Goal: Find specific page/section: Find specific page/section

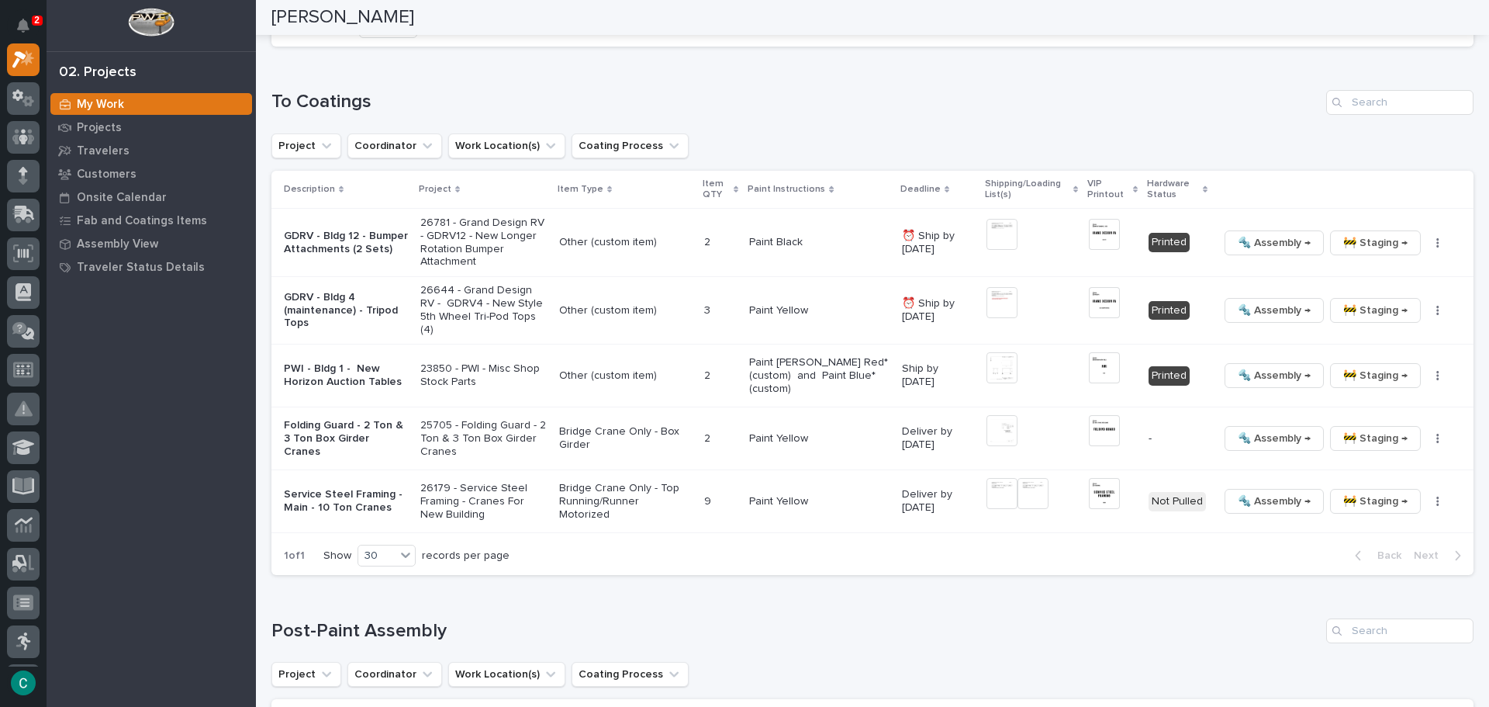
scroll to position [1551, 0]
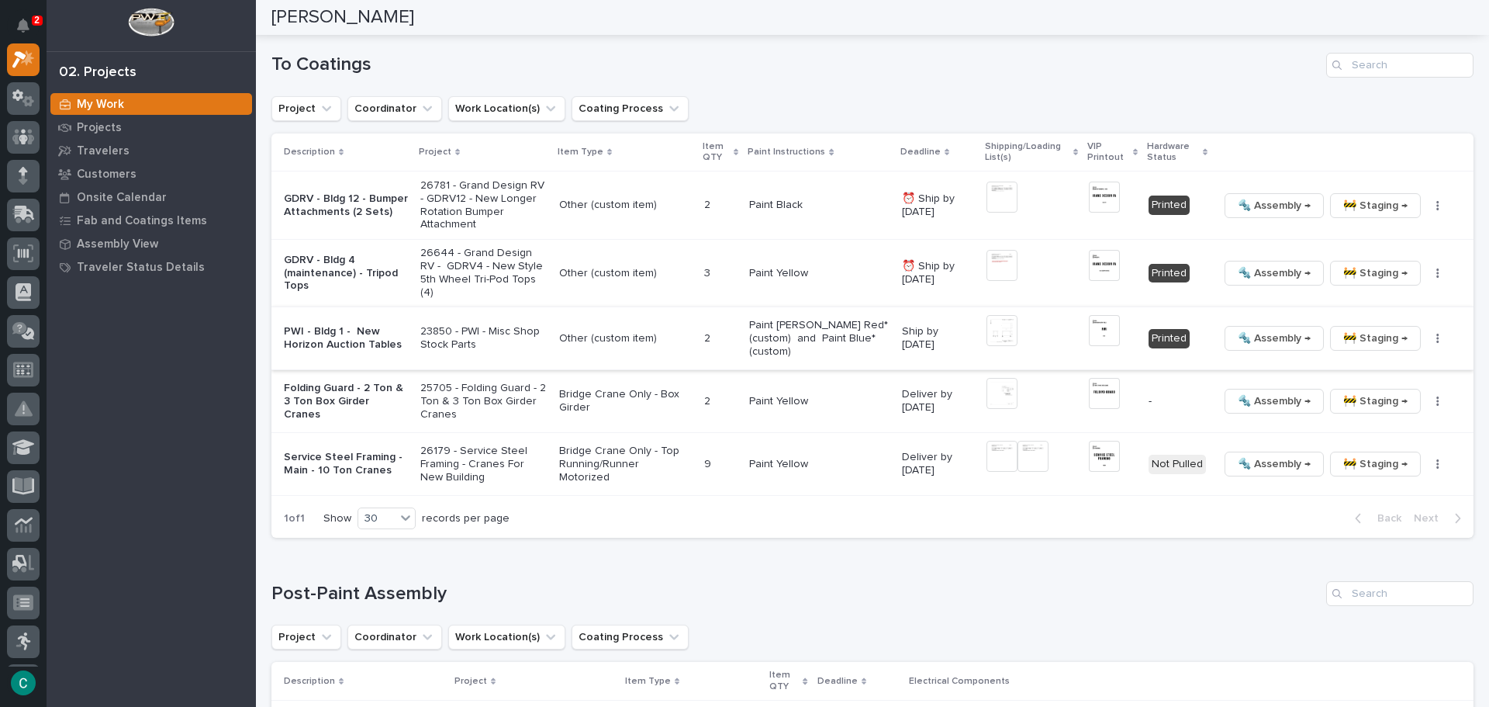
click at [1093, 315] on img at bounding box center [1104, 330] width 31 height 31
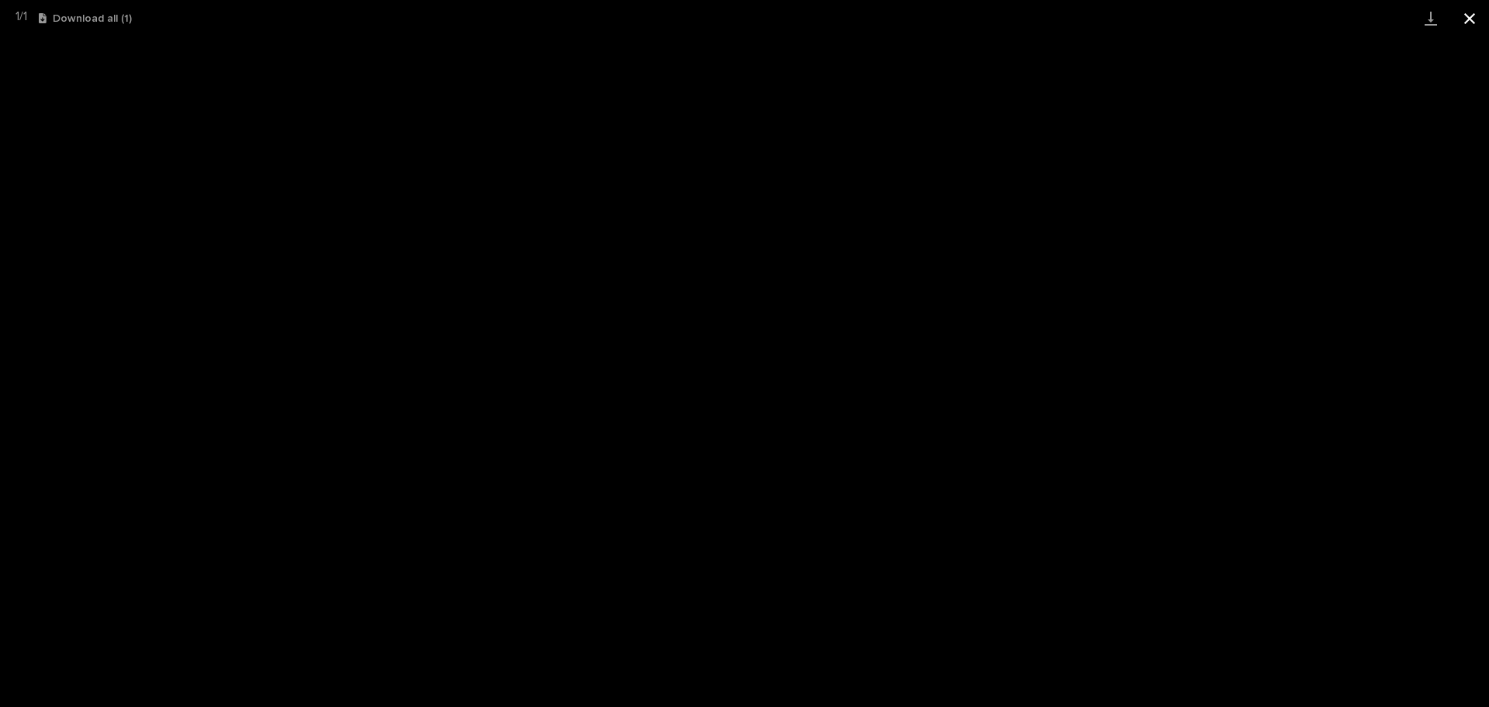
click at [1477, 12] on button "Close gallery" at bounding box center [1469, 18] width 39 height 36
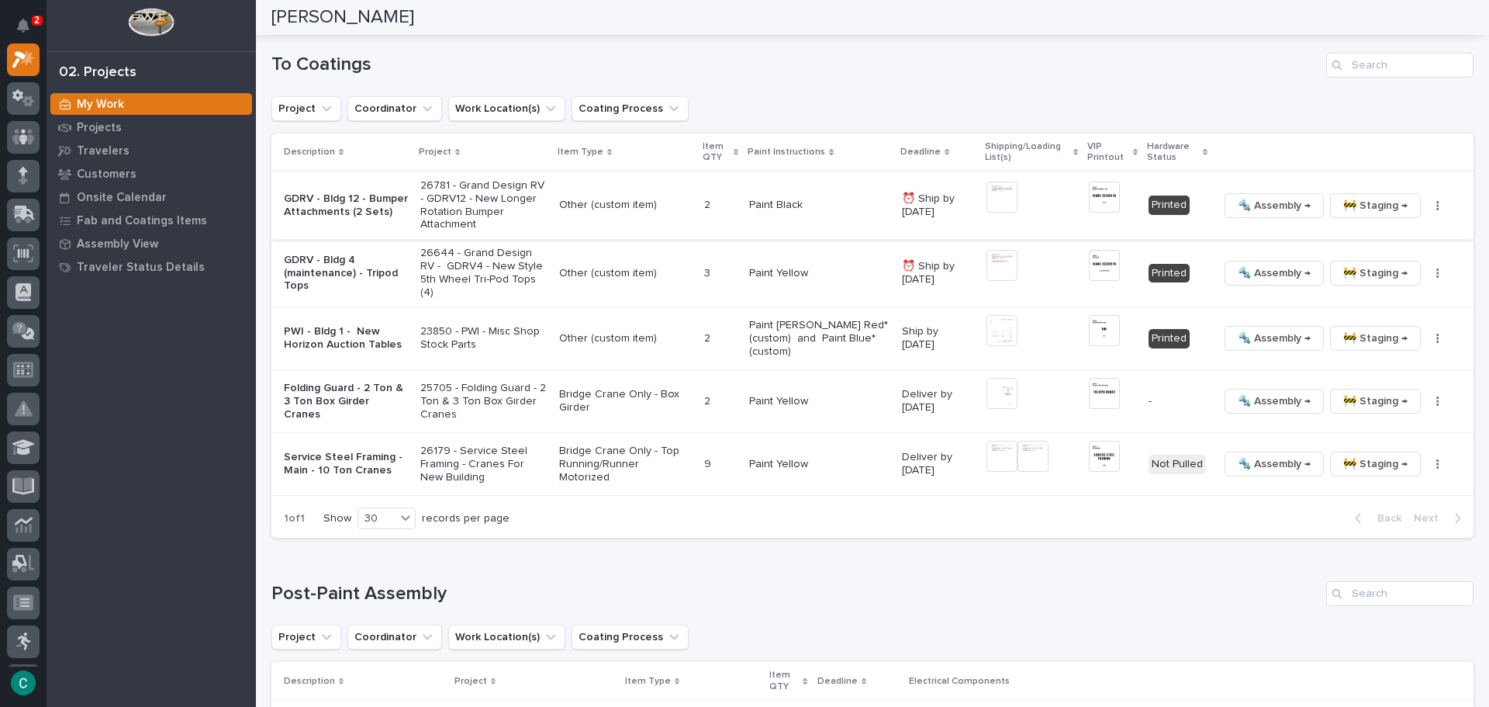
click at [1106, 195] on img at bounding box center [1104, 196] width 31 height 31
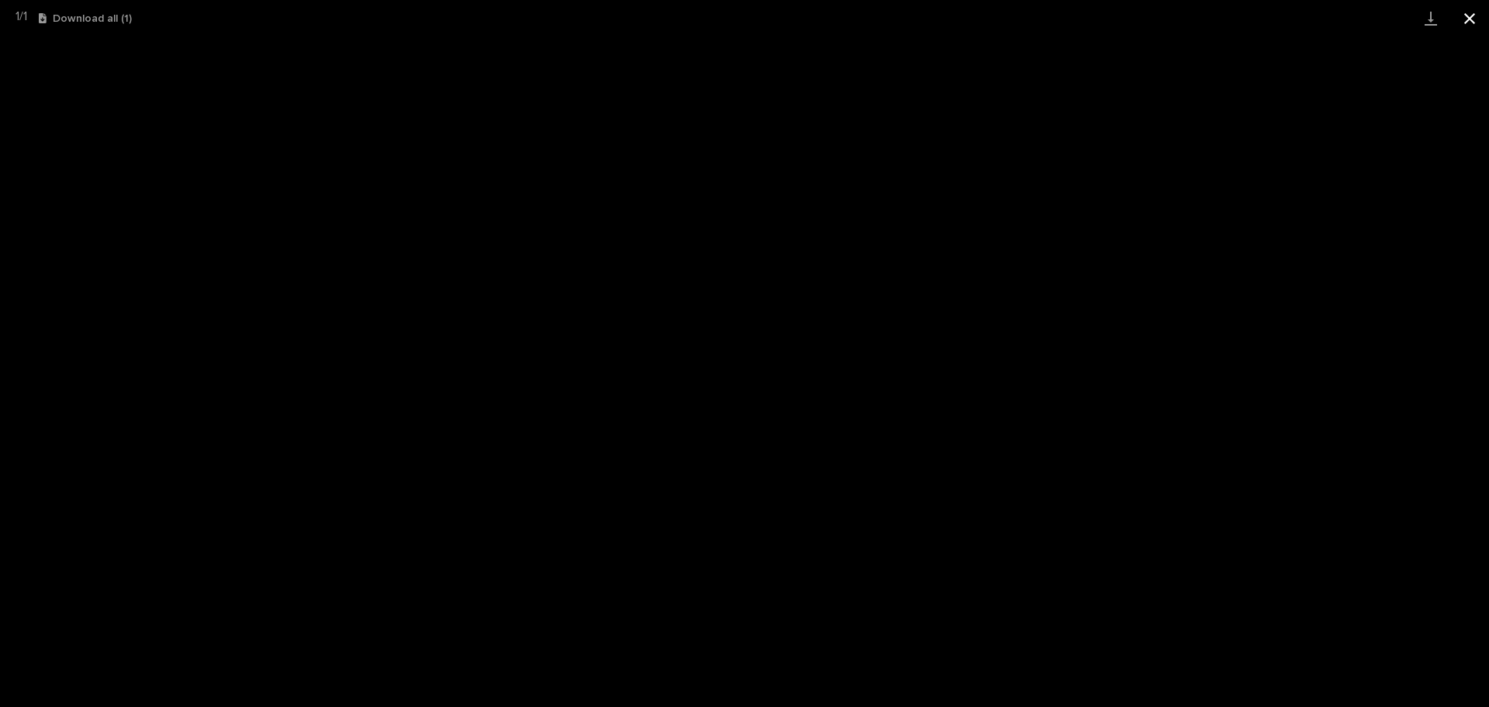
click at [1467, 10] on button "Close gallery" at bounding box center [1469, 18] width 39 height 36
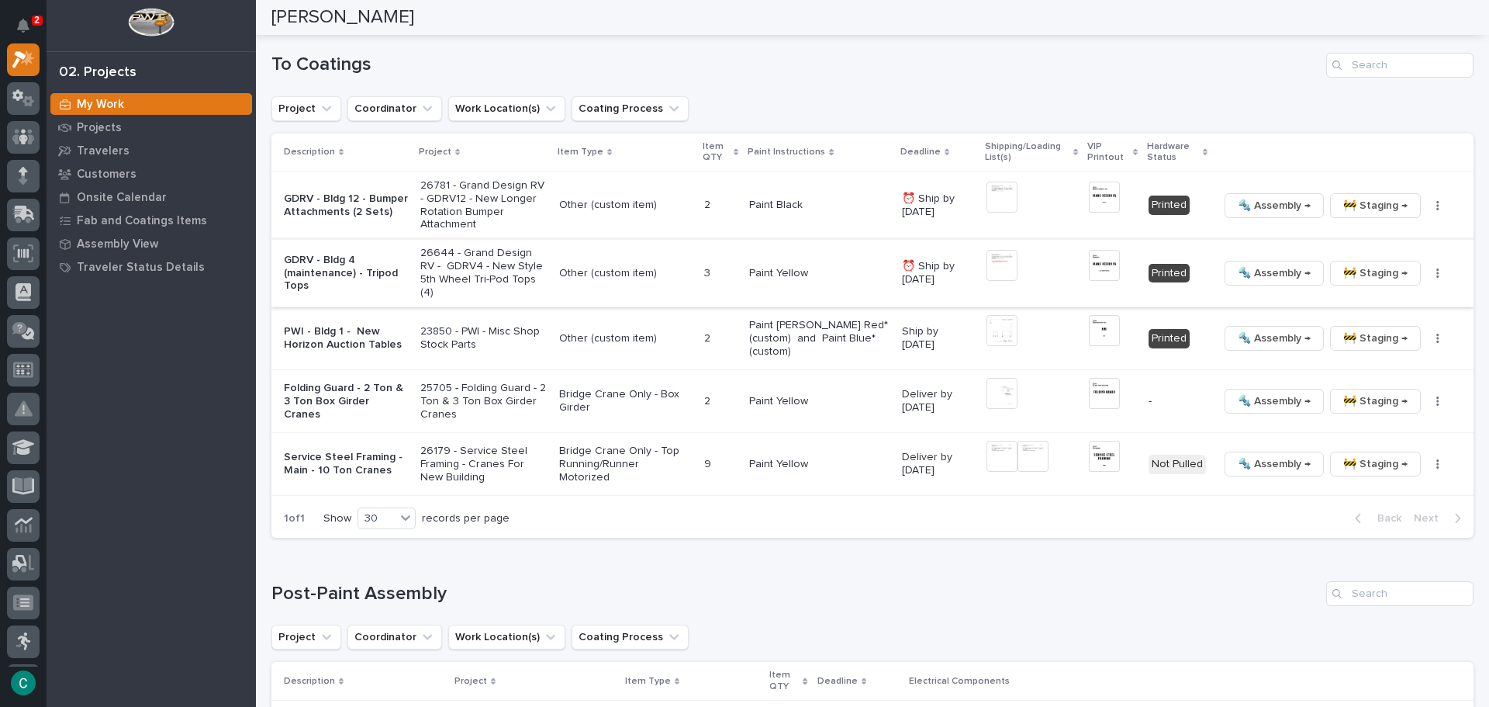
click at [1105, 267] on img at bounding box center [1104, 265] width 31 height 31
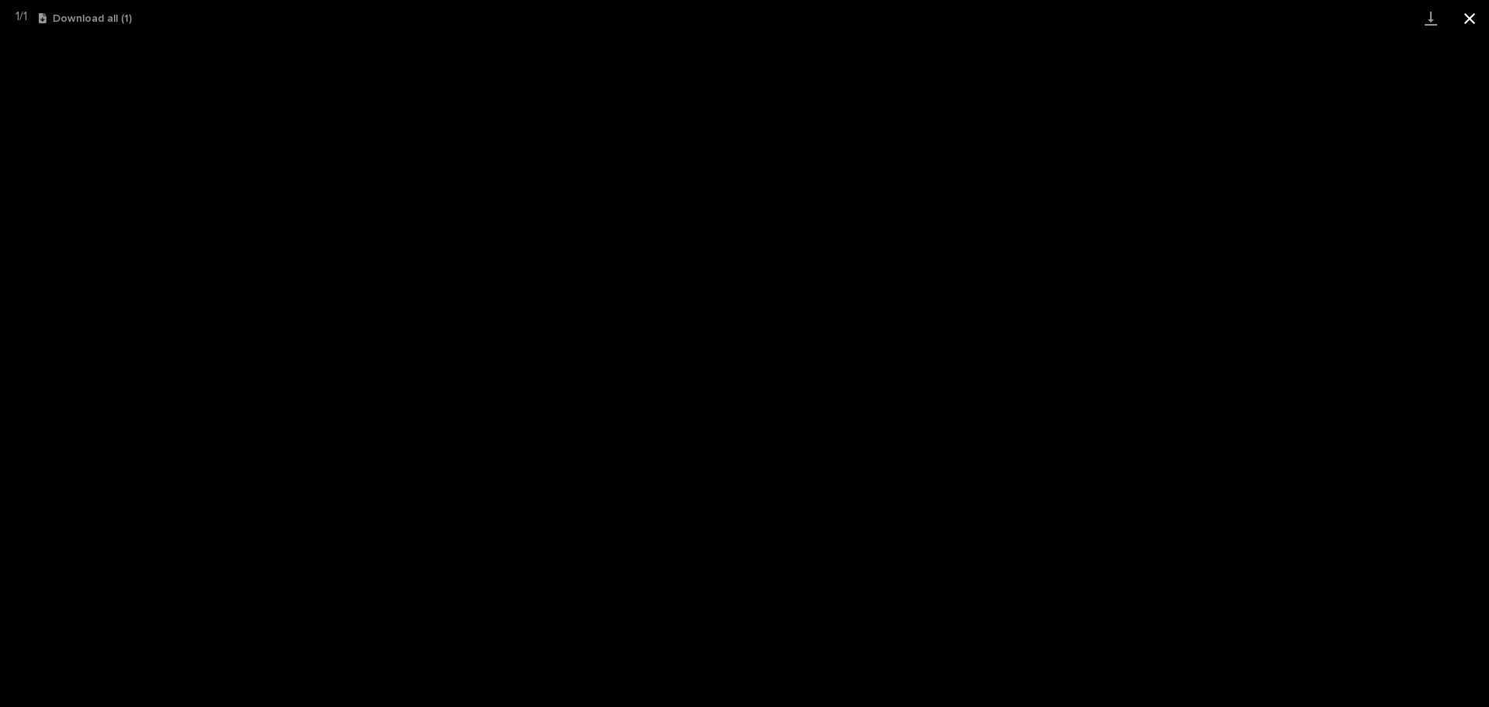
click at [1478, 22] on button "Close gallery" at bounding box center [1469, 18] width 39 height 36
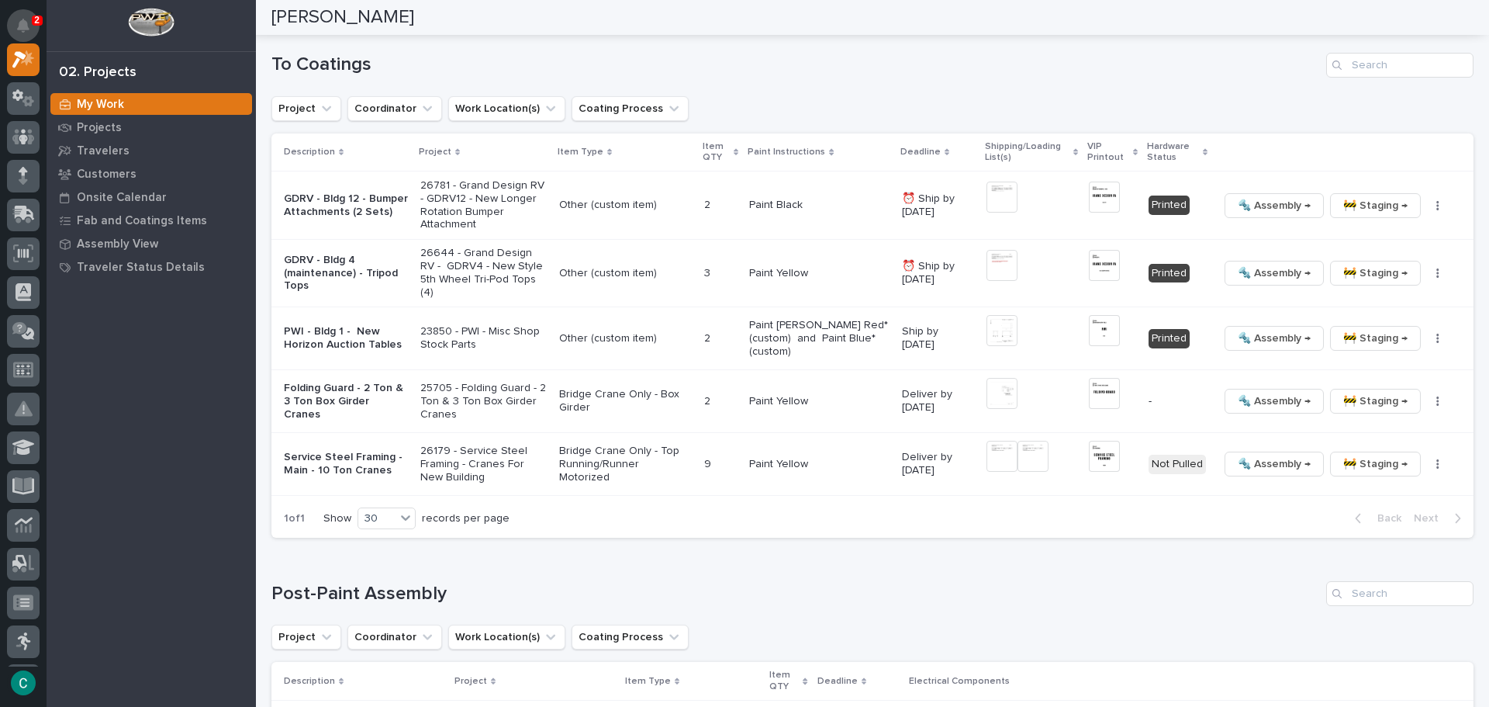
click at [35, 26] on button "Notifications" at bounding box center [23, 25] width 33 height 33
click at [397, 69] on h1 "To Coatings" at bounding box center [795, 65] width 1049 height 22
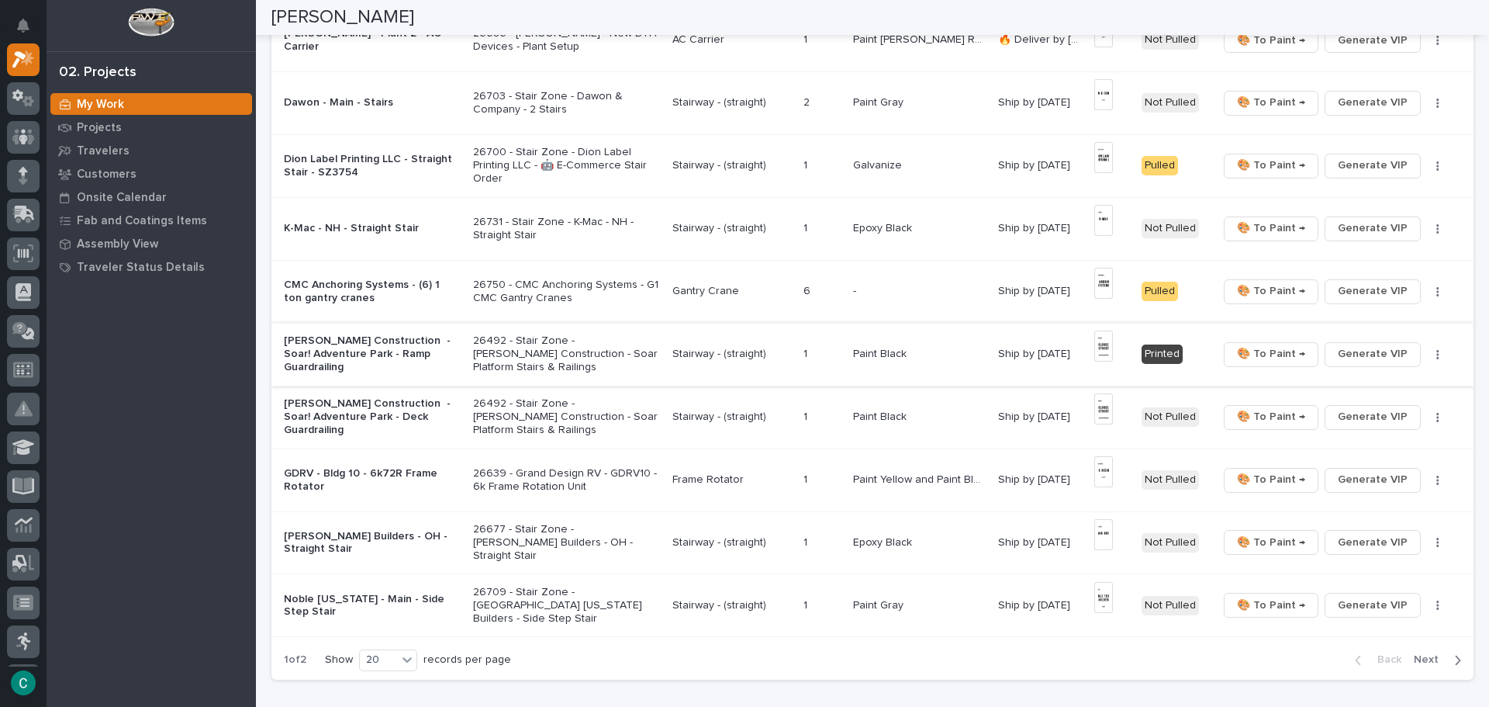
scroll to position [853, 0]
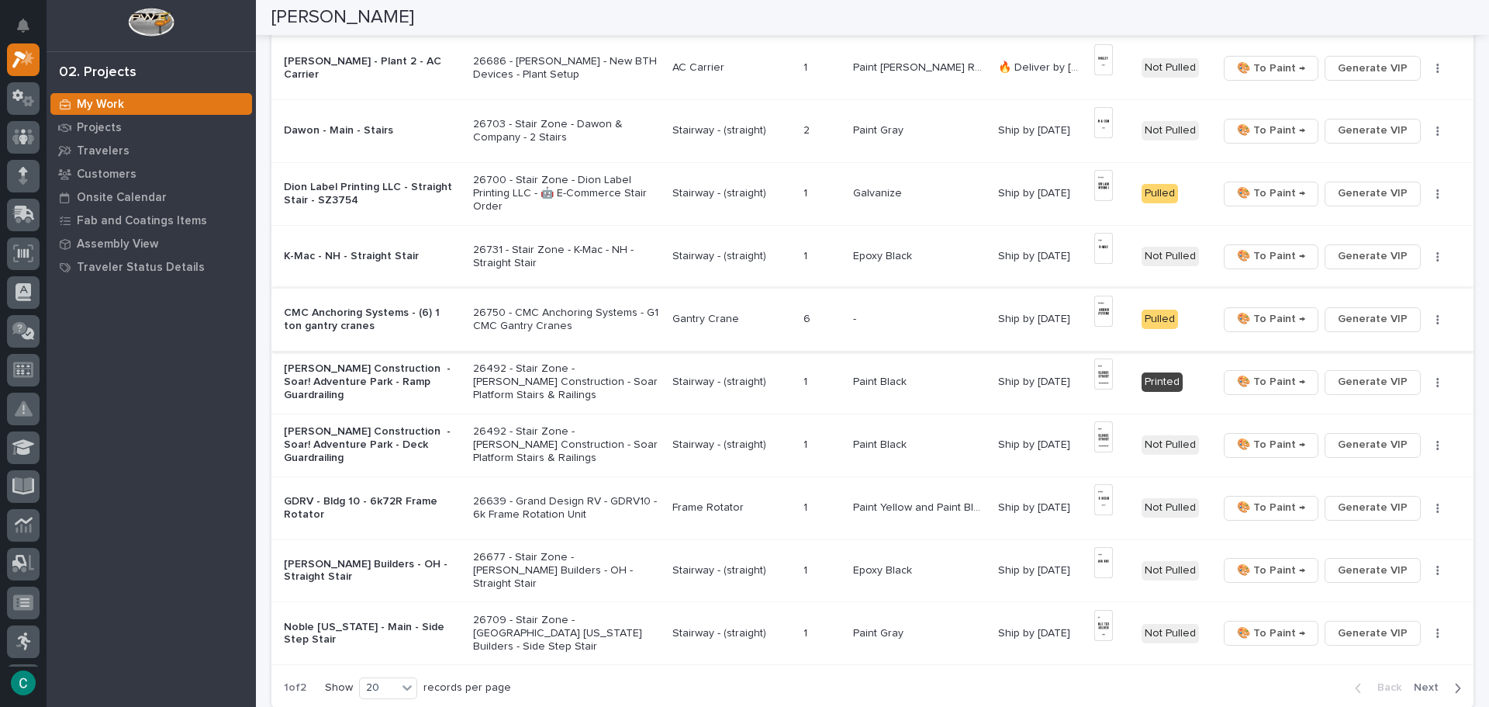
click at [1094, 309] on img at bounding box center [1103, 310] width 19 height 31
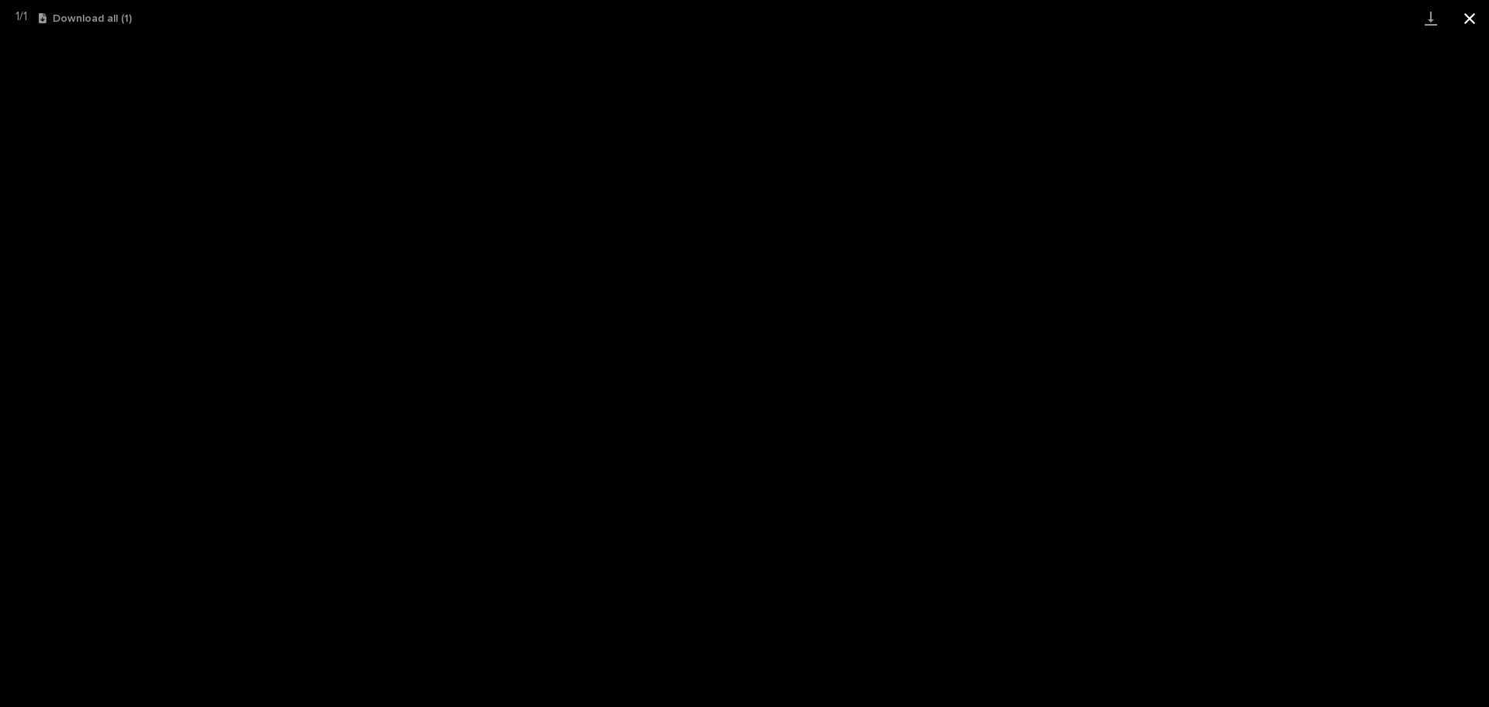
click at [1471, 19] on button "Close gallery" at bounding box center [1469, 18] width 39 height 36
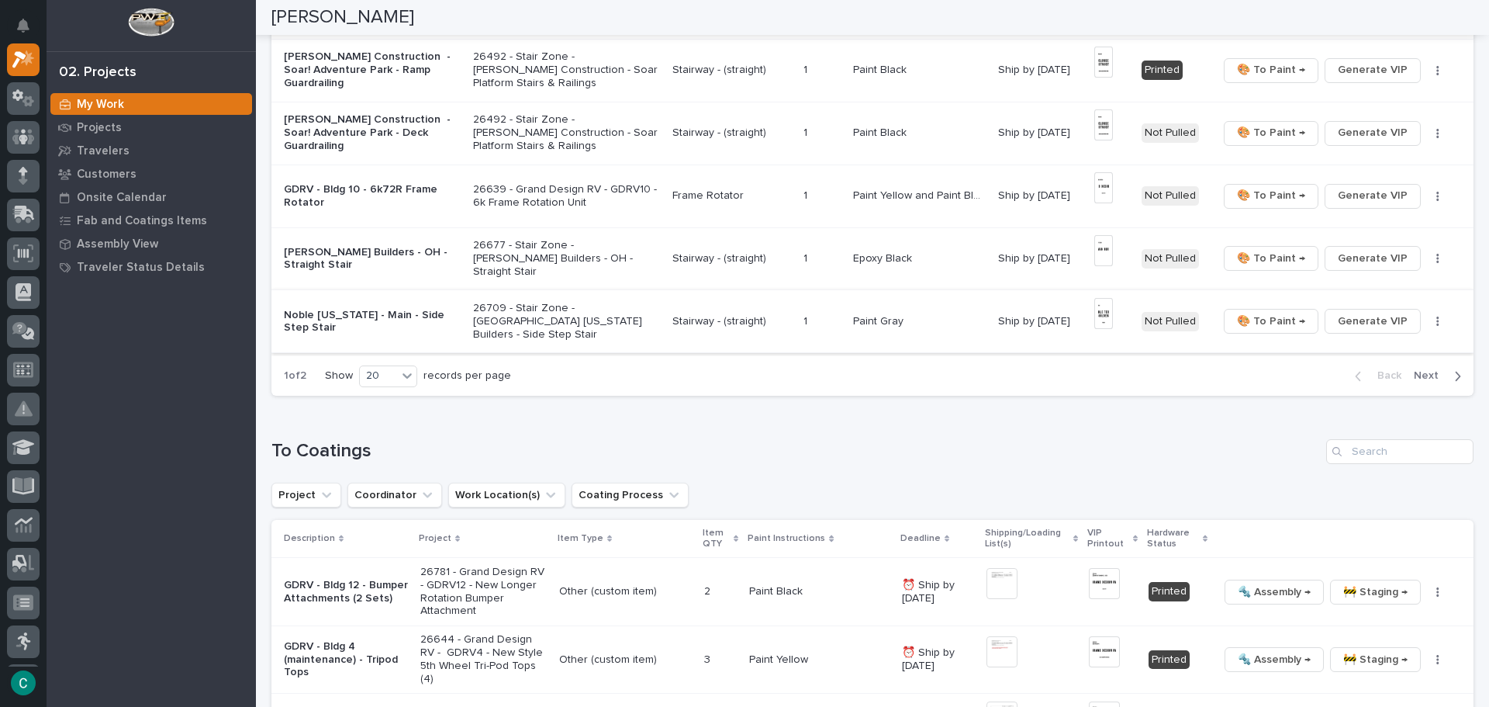
scroll to position [1241, 0]
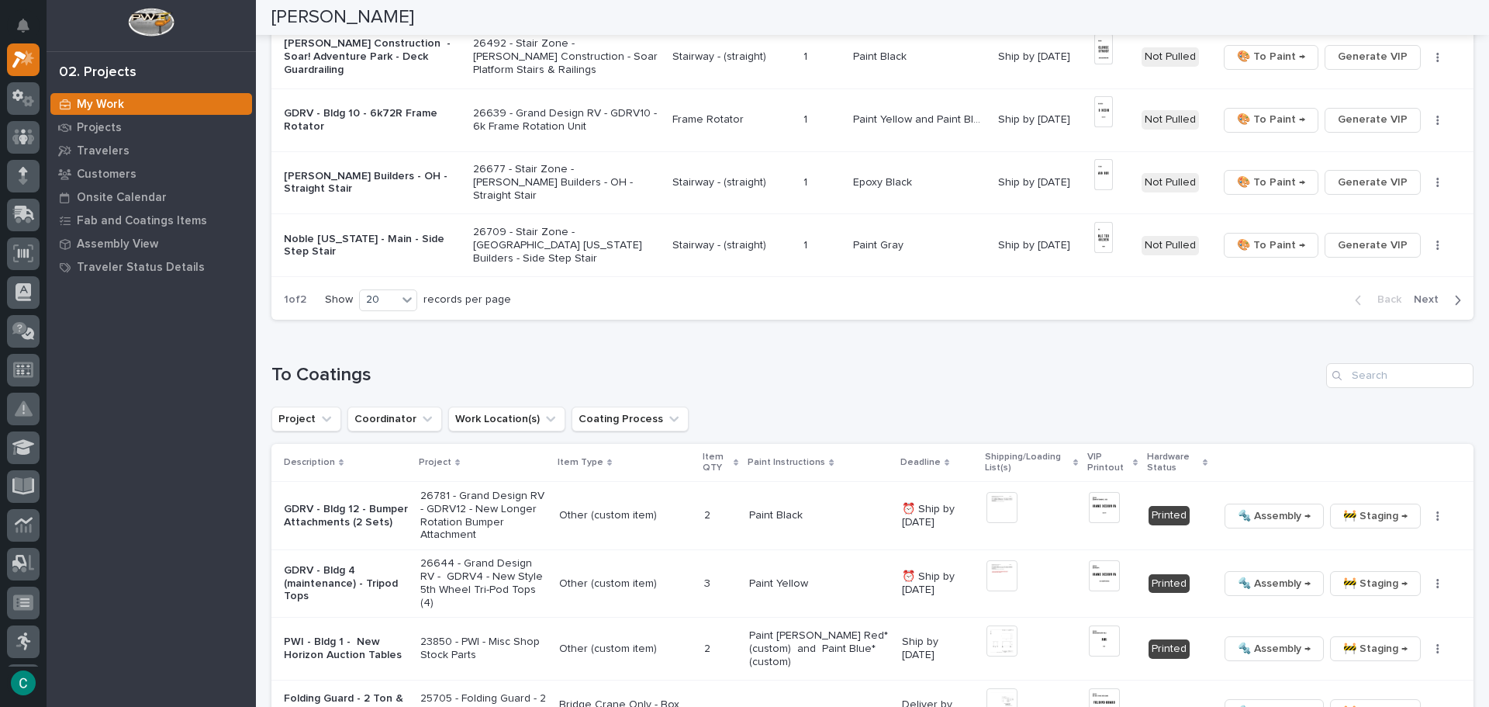
click at [1448, 300] on div "button" at bounding box center [1454, 300] width 13 height 14
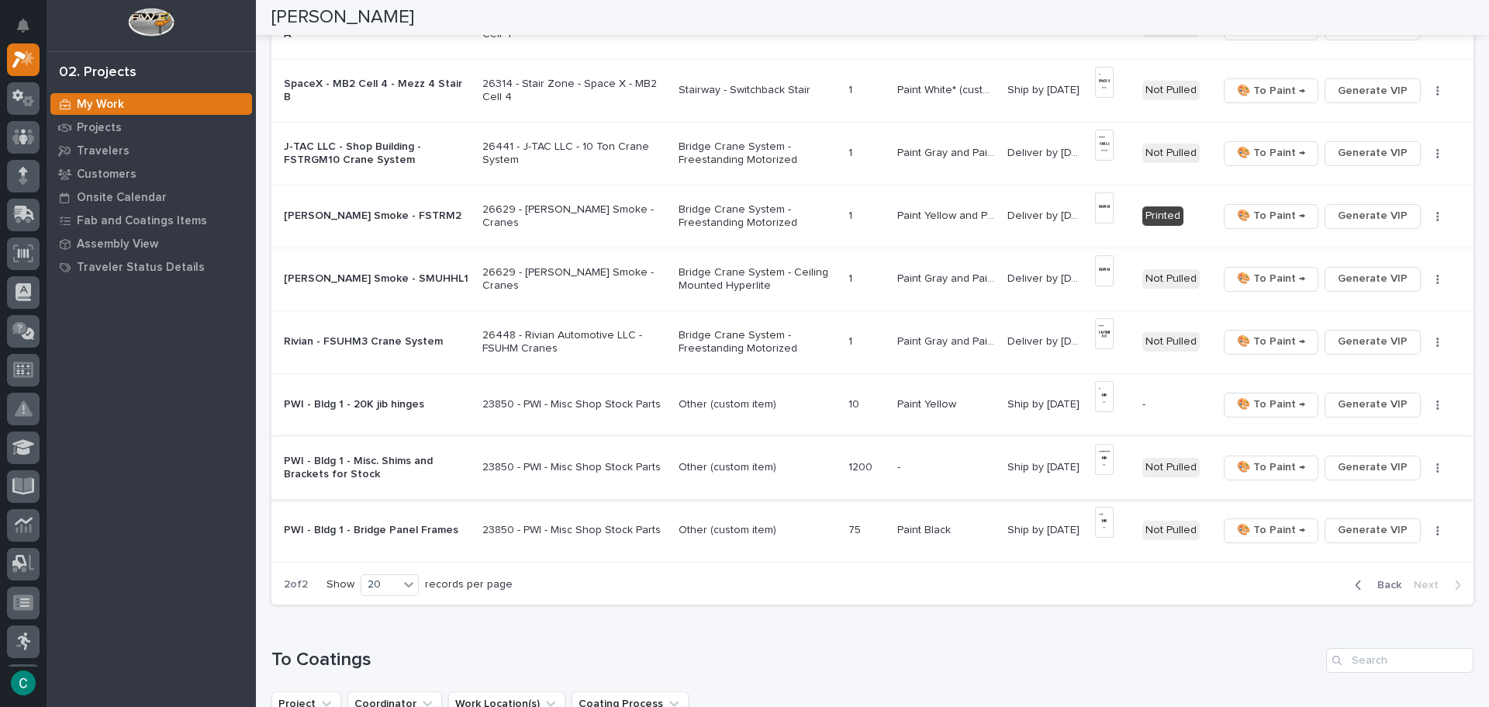
scroll to position [790, 0]
